Goal: Information Seeking & Learning: Learn about a topic

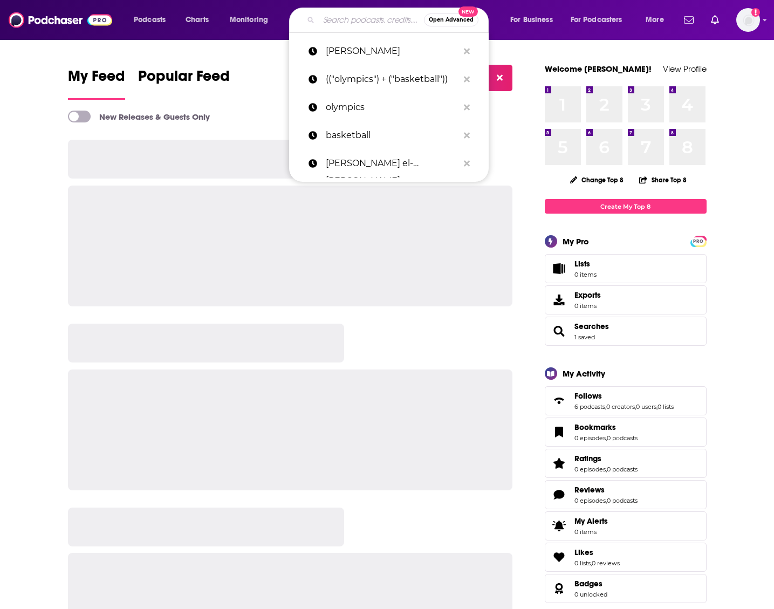
click at [343, 17] on input "Search podcasts, credits, & more..." at bounding box center [371, 19] width 105 height 17
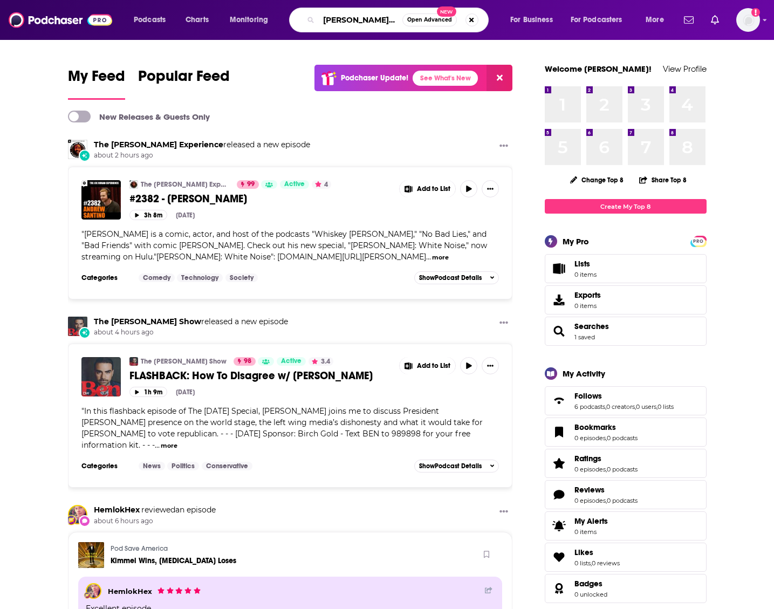
type input "[PERSON_NAME] fast"
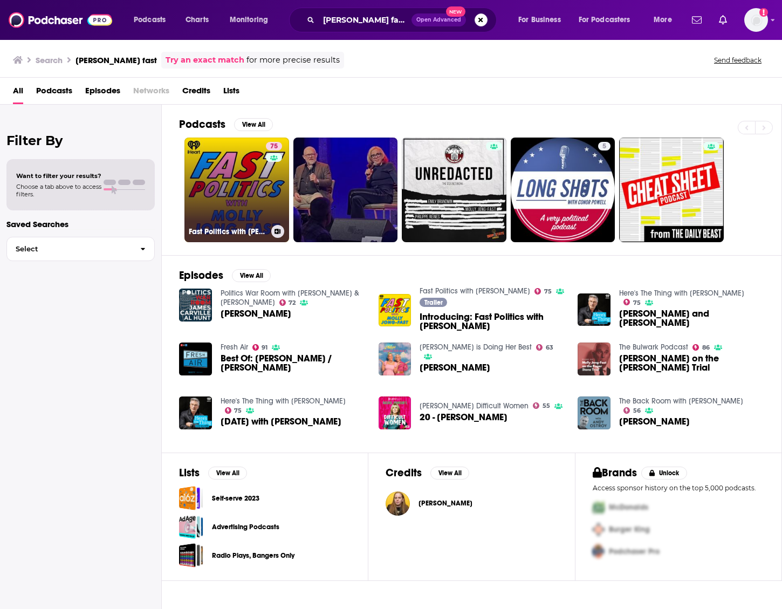
click at [217, 151] on link "75 Fast Politics with [PERSON_NAME]" at bounding box center [236, 189] width 105 height 105
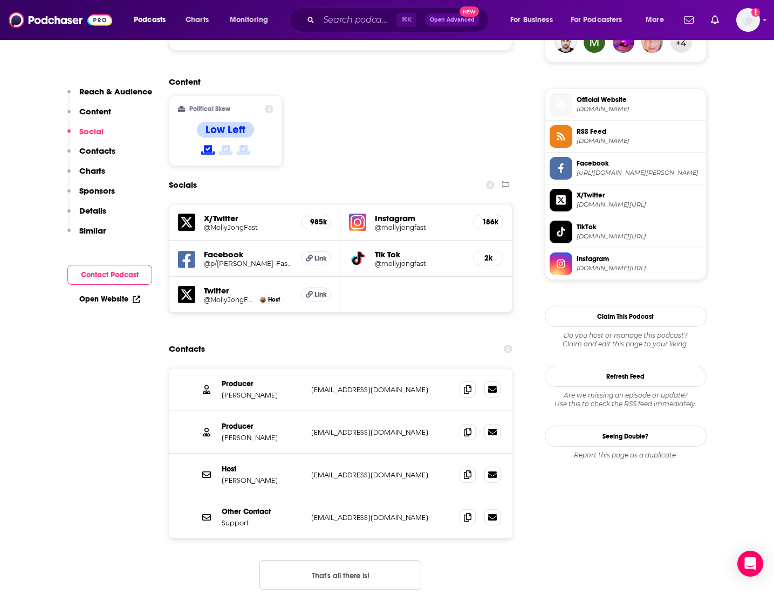
scroll to position [819, 0]
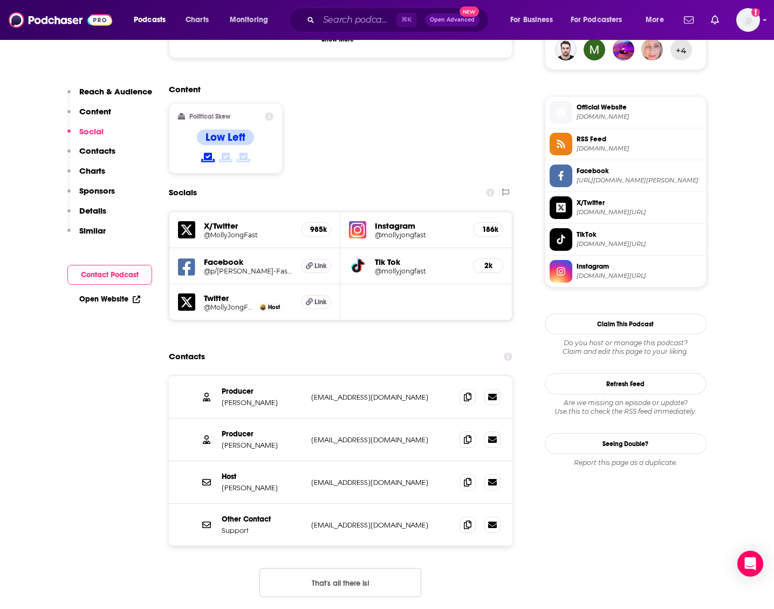
click at [397, 212] on div "Instagram @mollyjongfast 186k" at bounding box center [425, 230] width 171 height 36
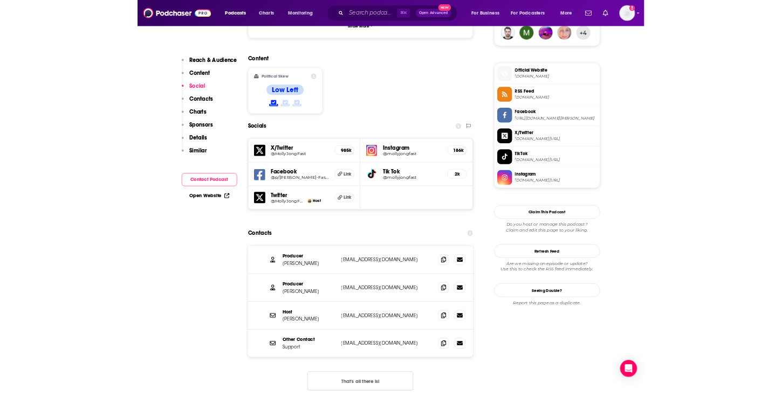
scroll to position [792, 0]
